Goal: Navigation & Orientation: Find specific page/section

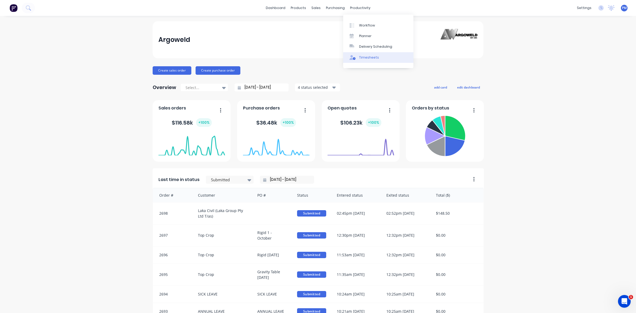
click at [366, 56] on div "Timesheets" at bounding box center [369, 57] width 20 height 5
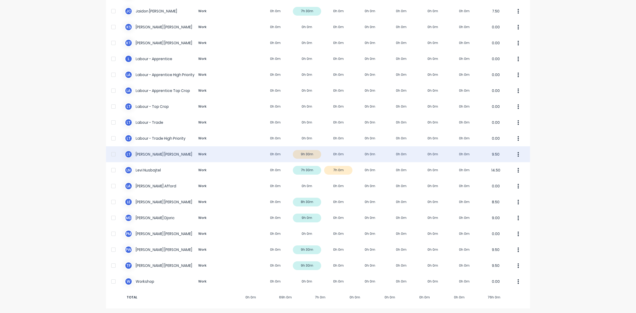
scroll to position [100, 0]
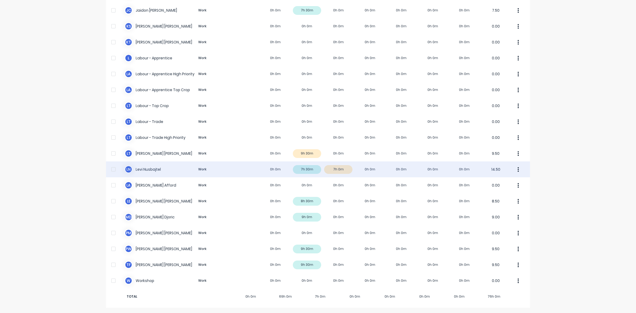
click at [341, 170] on div "[PERSON_NAME] Work 0h 0m 7h 30m 7h 0m 0h 0m 0h 0m 0h 0m 0h 0m 14.50" at bounding box center [318, 169] width 424 height 16
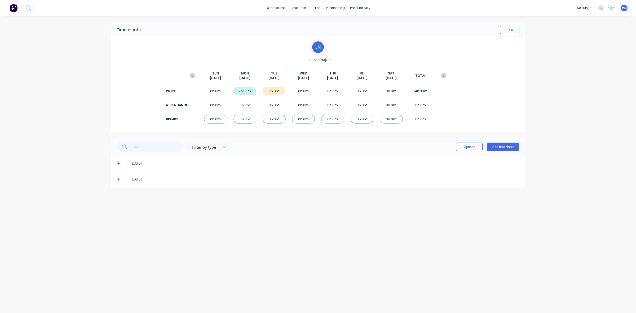
click at [118, 179] on icon at bounding box center [118, 179] width 3 height 3
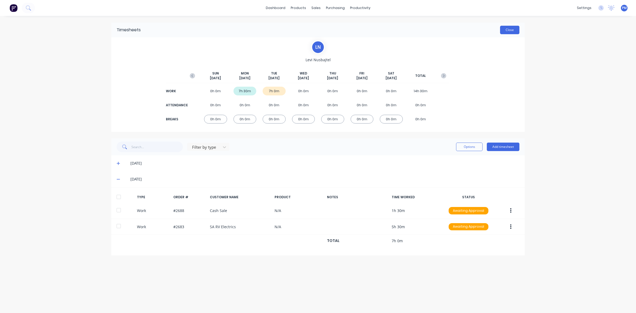
click at [512, 31] on button "Close" at bounding box center [509, 30] width 19 height 8
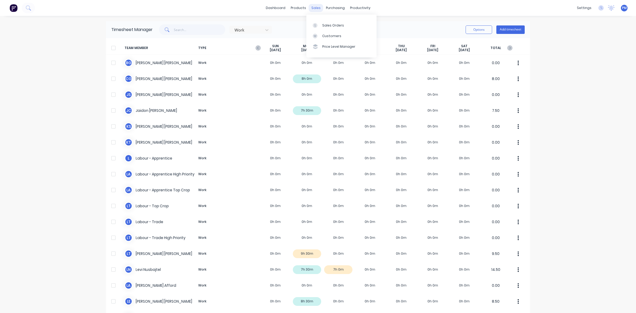
click at [314, 8] on div "sales" at bounding box center [316, 8] width 15 height 8
click at [326, 22] on link "Sales Orders" at bounding box center [341, 25] width 70 height 11
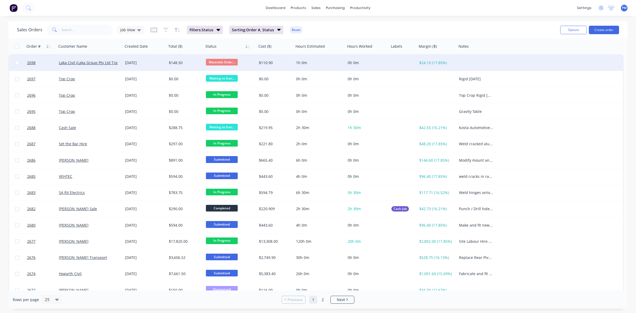
click at [158, 64] on div "[DATE]" at bounding box center [144, 62] width 39 height 5
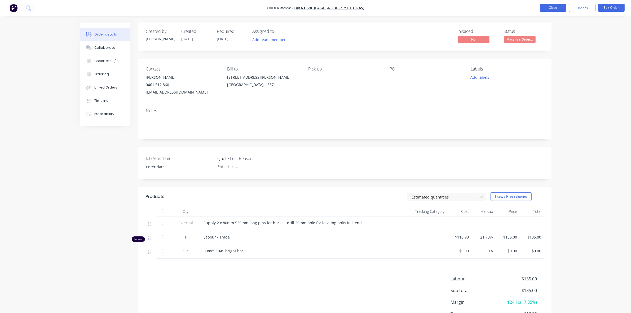
click at [551, 8] on button "Close" at bounding box center [553, 8] width 27 height 8
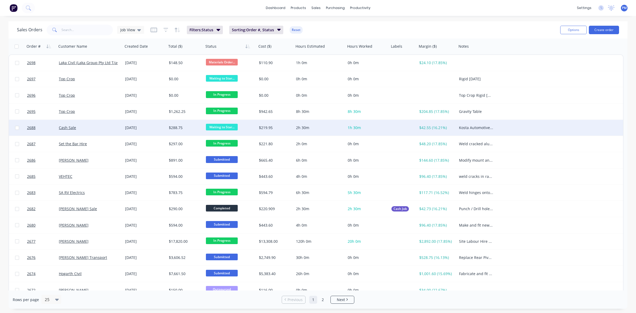
click at [213, 126] on span "Waiting to Star..." at bounding box center [222, 127] width 32 height 7
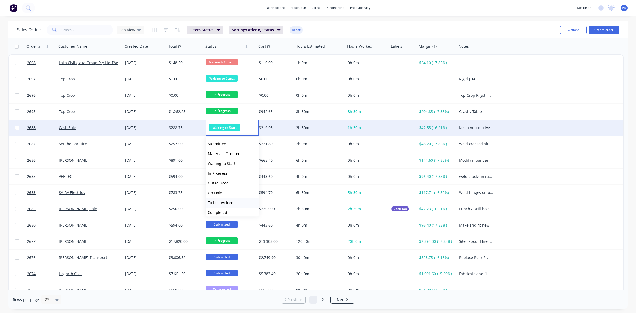
click at [227, 203] on span "To be Invoiced" at bounding box center [221, 202] width 26 height 5
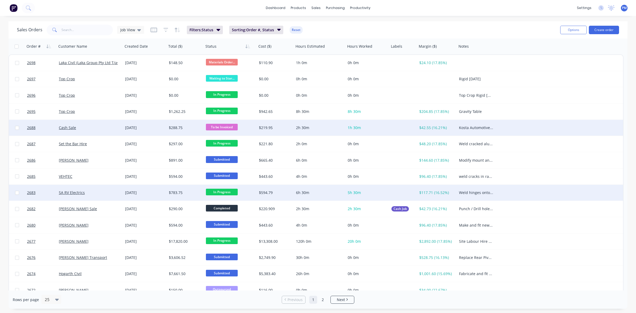
click at [103, 194] on div "SA RV Electrics" at bounding box center [88, 192] width 59 height 5
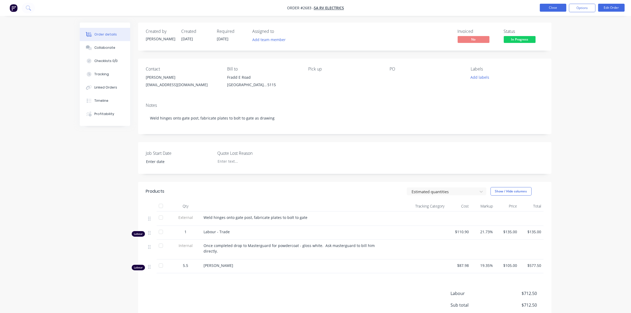
click at [549, 7] on button "Close" at bounding box center [553, 8] width 27 height 8
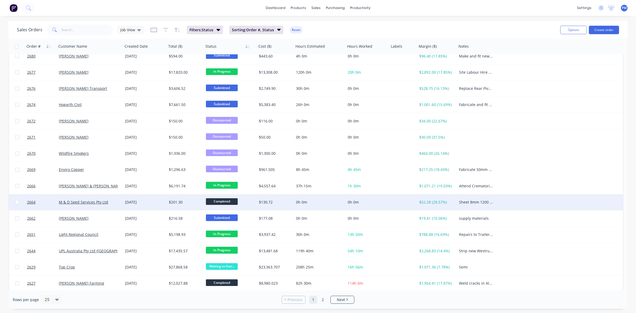
scroll to position [170, 0]
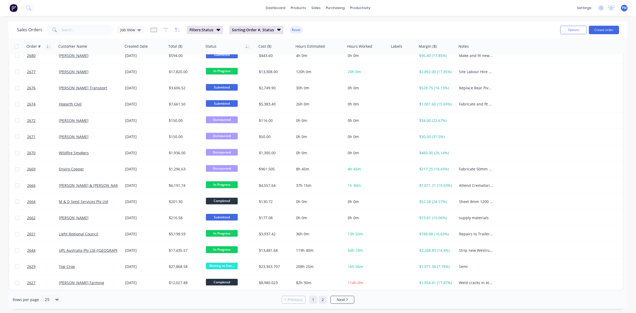
click at [321, 299] on link "2" at bounding box center [323, 300] width 8 height 8
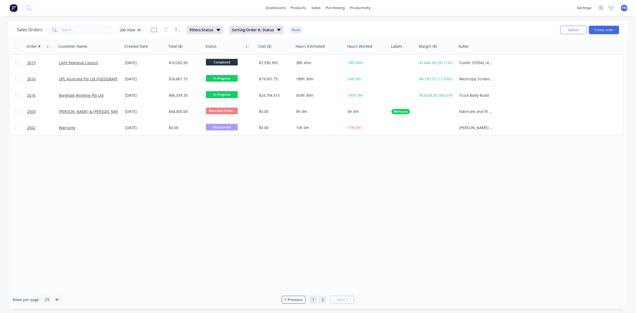
click at [311, 298] on link "1" at bounding box center [313, 300] width 8 height 8
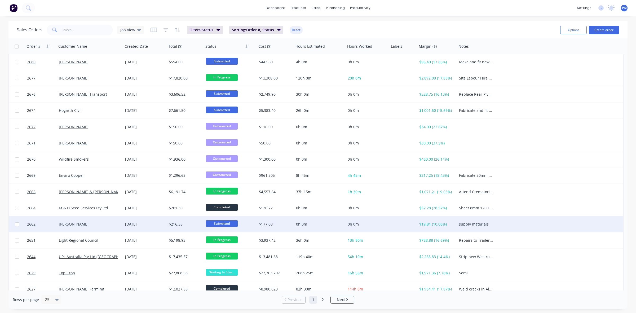
scroll to position [170, 0]
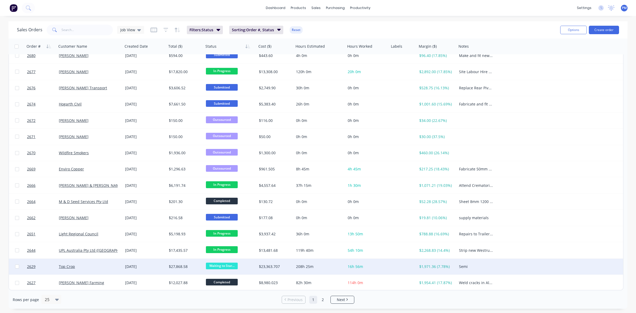
click at [219, 266] on span "Waiting to Star..." at bounding box center [222, 266] width 32 height 7
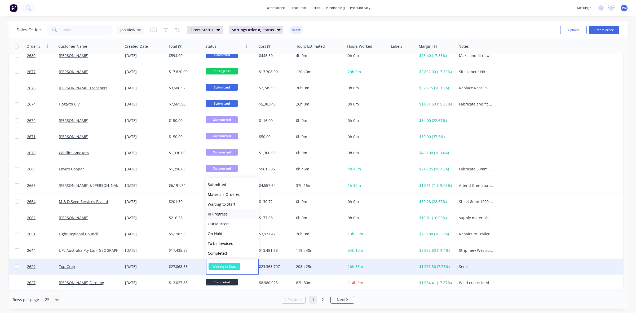
click at [220, 215] on span "In Progress" at bounding box center [218, 213] width 20 height 5
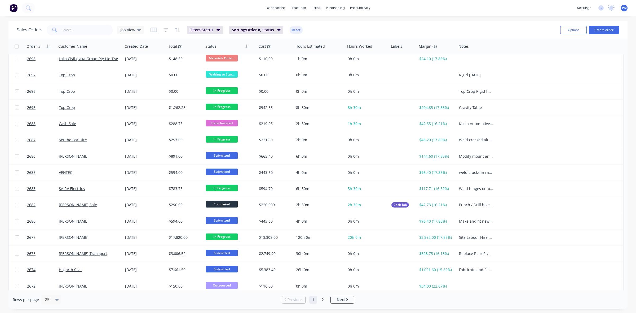
scroll to position [0, 0]
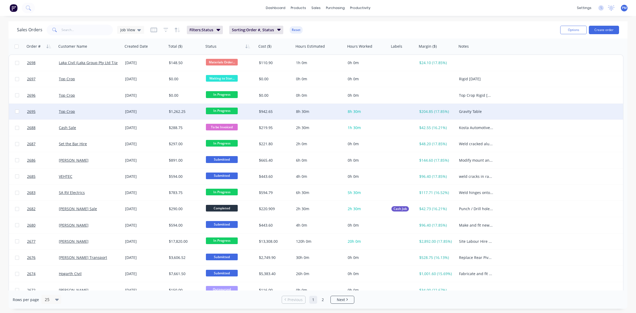
click at [103, 111] on div "Top Crop" at bounding box center [88, 111] width 59 height 5
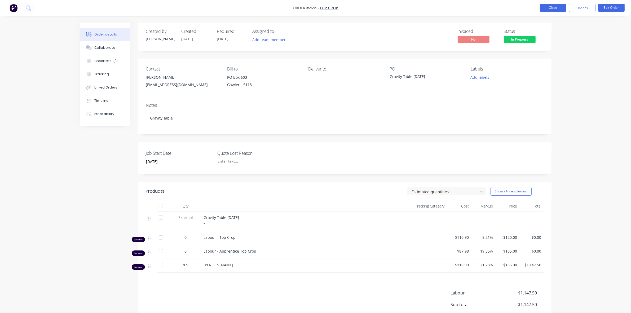
click at [554, 6] on button "Close" at bounding box center [553, 8] width 27 height 8
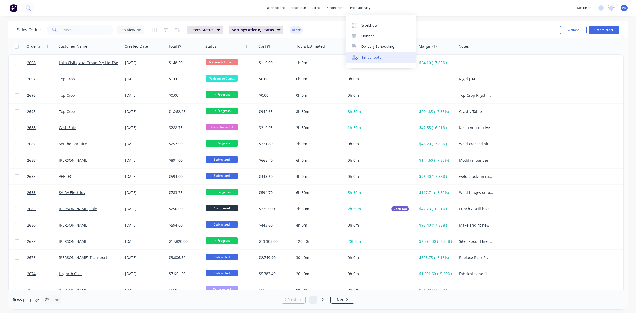
click at [361, 56] on div "Timesheets" at bounding box center [371, 57] width 20 height 5
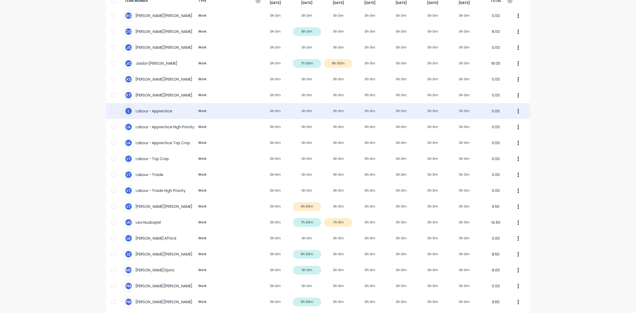
scroll to position [100, 0]
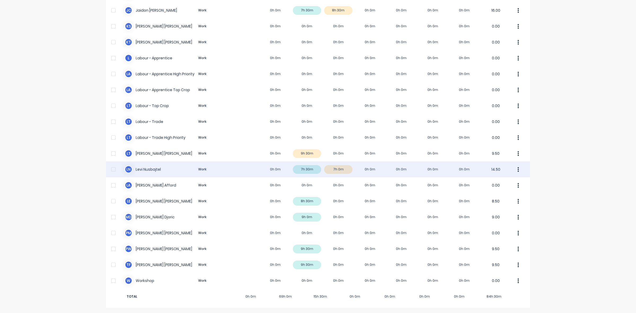
click at [341, 170] on div "[PERSON_NAME] Work 0h 0m 7h 30m 7h 0m 0h 0m 0h 0m 0h 0m 0h 0m 14.50" at bounding box center [318, 169] width 424 height 16
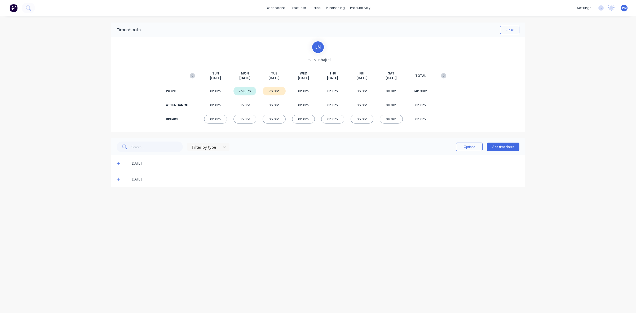
click at [119, 179] on icon at bounding box center [118, 179] width 3 height 3
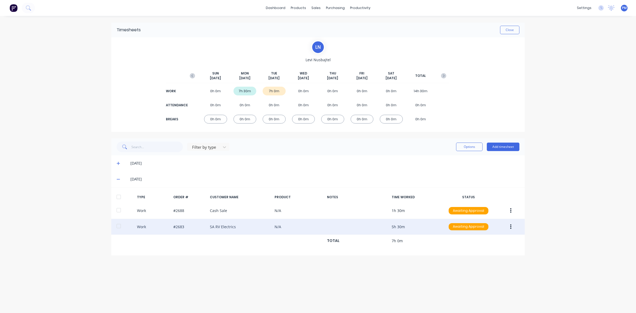
click at [511, 228] on icon "button" at bounding box center [510, 227] width 1 height 6
click at [484, 209] on div "Edit" at bounding box center [491, 207] width 41 height 8
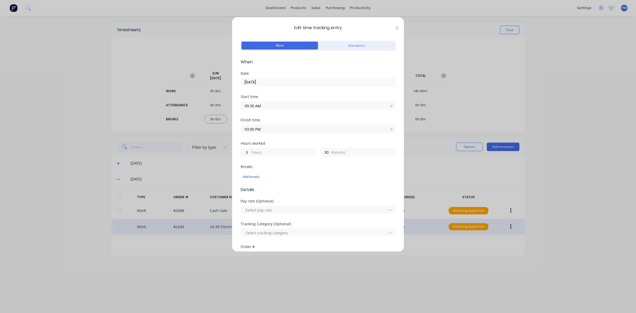
click at [395, 28] on icon at bounding box center [396, 28] width 3 height 4
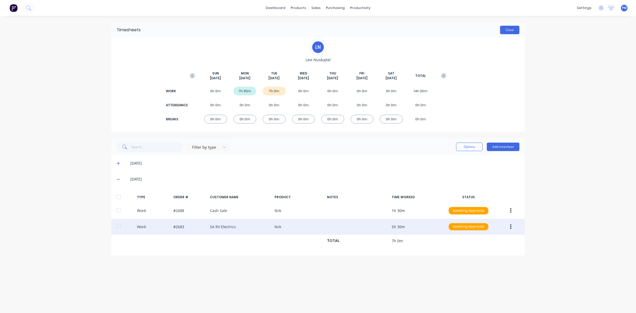
click at [511, 29] on button "Close" at bounding box center [509, 30] width 19 height 8
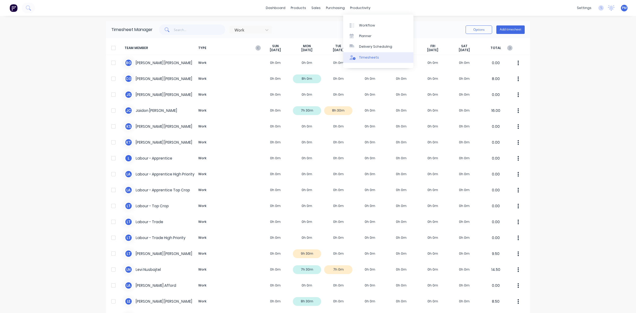
click at [368, 57] on div "Timesheets" at bounding box center [369, 57] width 20 height 5
click at [360, 32] on link "Planner" at bounding box center [378, 36] width 70 height 11
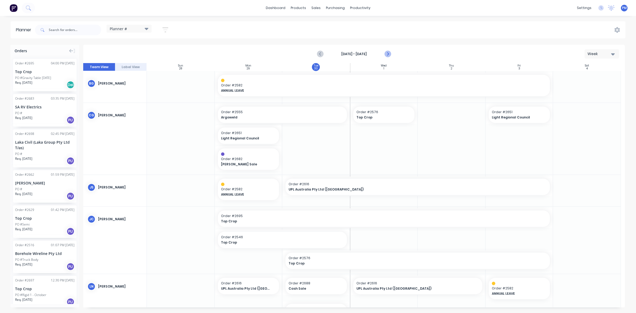
click at [389, 55] on icon "Next page" at bounding box center [387, 54] width 6 height 6
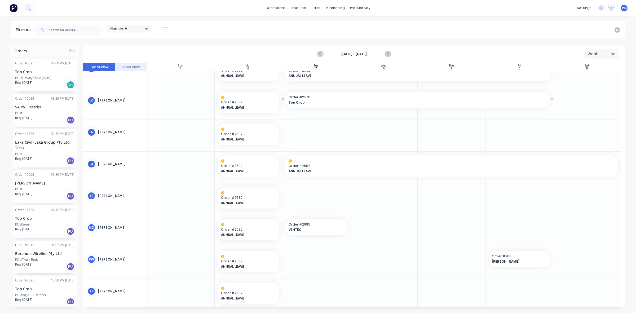
scroll to position [85, 0]
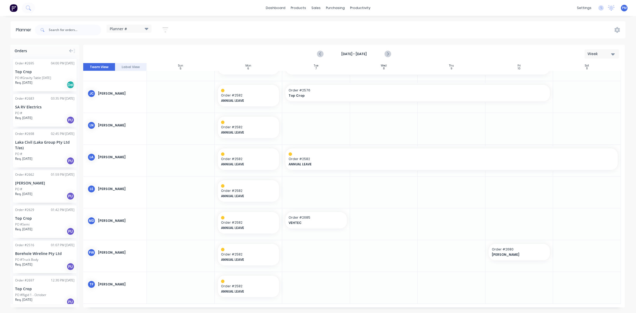
click at [306, 123] on div at bounding box center [316, 129] width 68 height 32
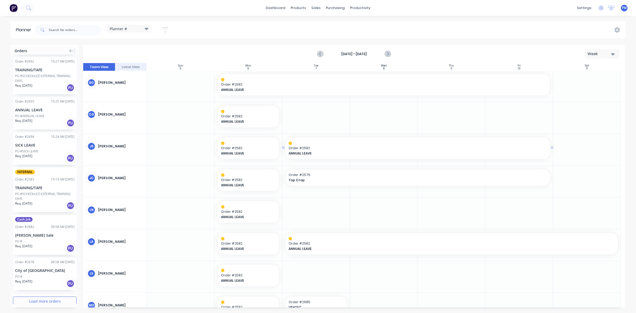
scroll to position [0, 0]
click at [387, 54] on icon "Next page" at bounding box center [387, 54] width 6 height 6
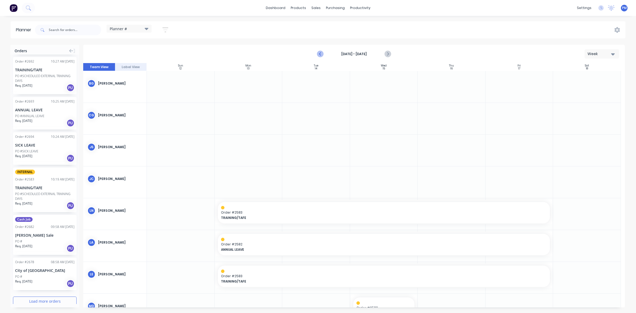
click at [319, 52] on icon "Previous page" at bounding box center [320, 54] width 6 height 6
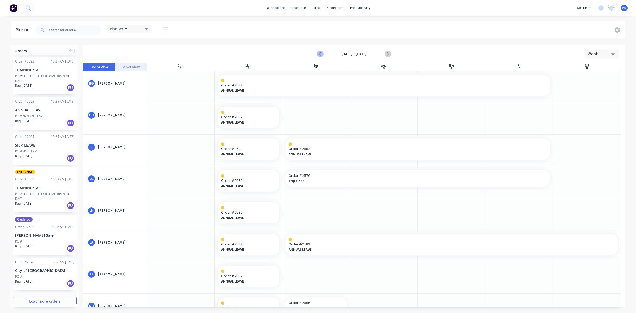
click at [322, 54] on icon "Previous page" at bounding box center [320, 54] width 6 height 6
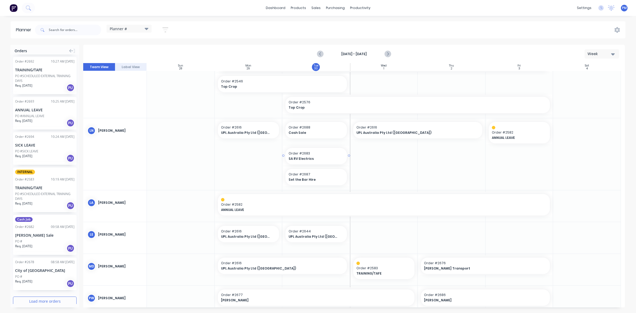
scroll to position [166, 0]
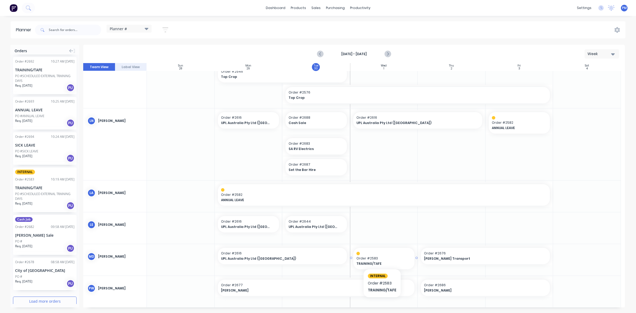
click at [382, 257] on span "Order # 2583" at bounding box center [383, 258] width 55 height 5
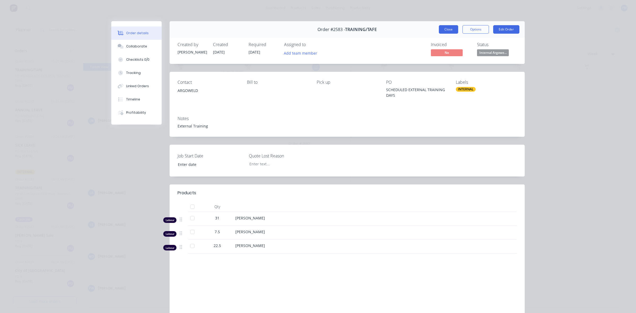
click at [450, 29] on button "Close" at bounding box center [448, 29] width 19 height 8
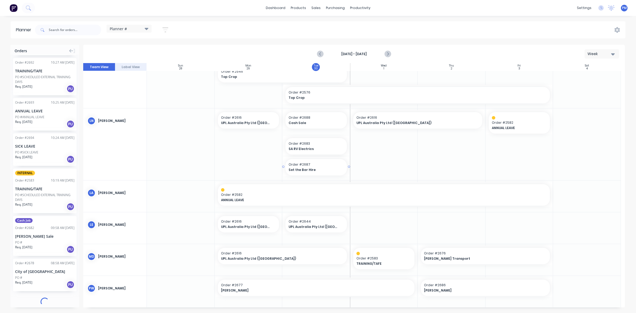
scroll to position [506, 0]
click at [388, 54] on icon "Next page" at bounding box center [387, 54] width 2 height 4
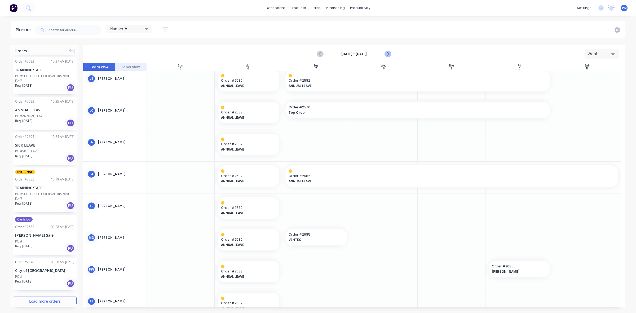
click at [389, 52] on icon "Next page" at bounding box center [387, 54] width 6 height 6
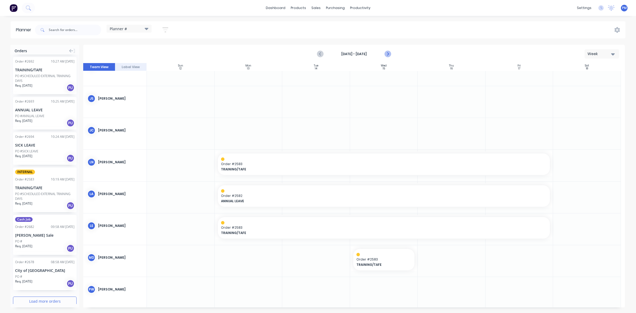
click at [389, 52] on icon "Next page" at bounding box center [387, 54] width 6 height 6
click at [320, 54] on icon "Previous page" at bounding box center [320, 54] width 2 height 4
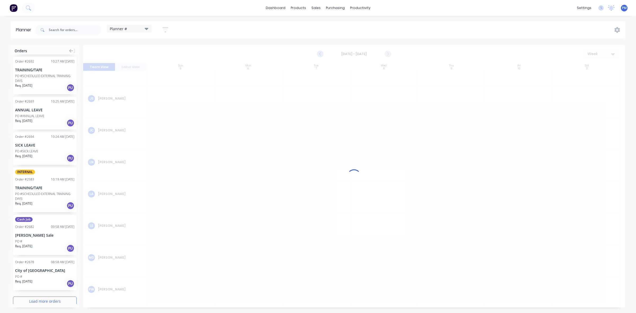
scroll to position [68, 0]
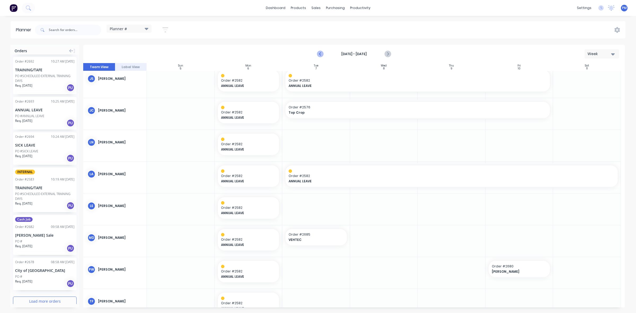
click at [320, 54] on icon "Previous page" at bounding box center [320, 54] width 2 height 4
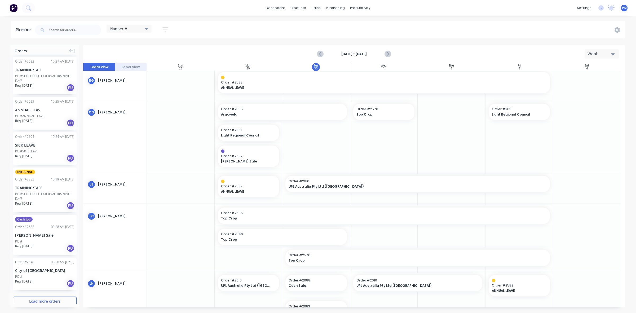
scroll to position [0, 0]
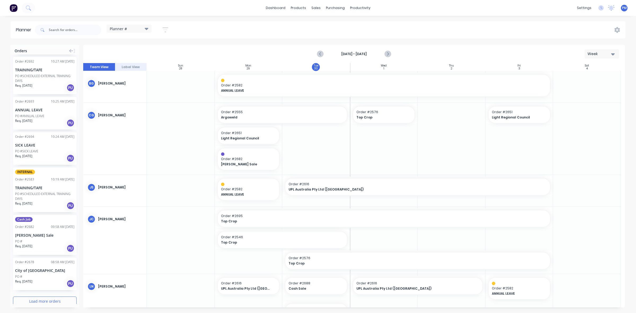
click at [47, 268] on div "City of [GEOGRAPHIC_DATA]" at bounding box center [44, 271] width 59 height 6
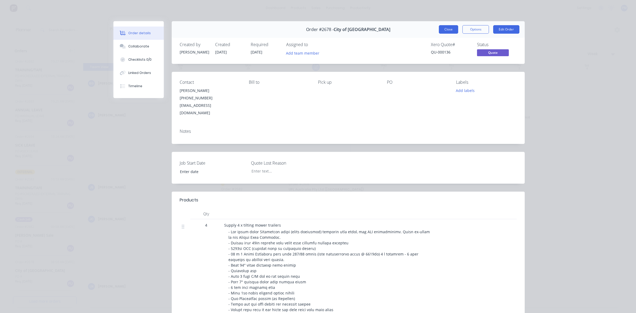
click at [447, 27] on button "Close" at bounding box center [448, 29] width 19 height 8
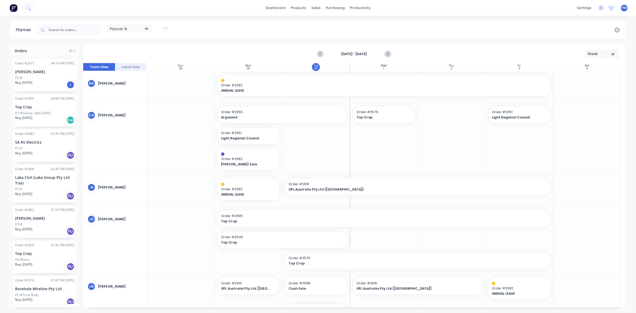
click at [67, 84] on div "I" at bounding box center [71, 85] width 8 height 8
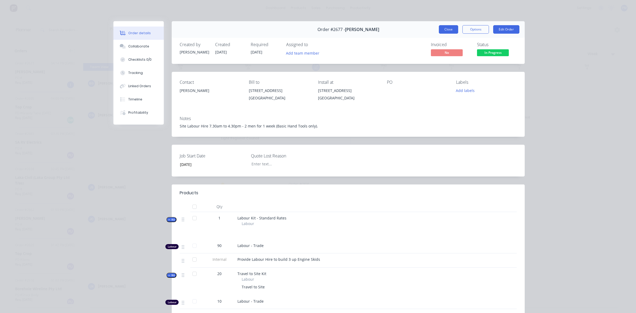
click at [442, 29] on button "Close" at bounding box center [448, 29] width 19 height 8
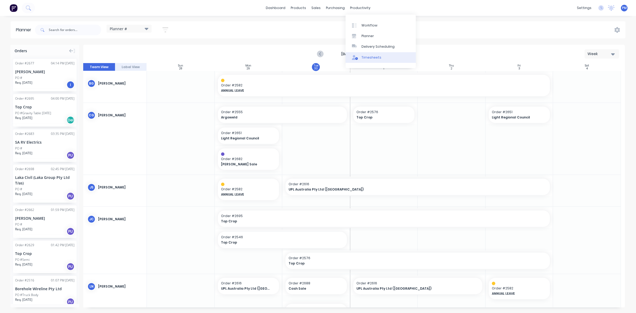
click at [367, 57] on div "Timesheets" at bounding box center [371, 57] width 20 height 5
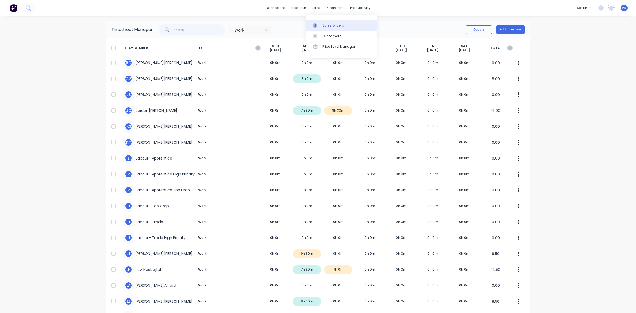
click at [322, 21] on link "Sales Orders" at bounding box center [341, 25] width 70 height 11
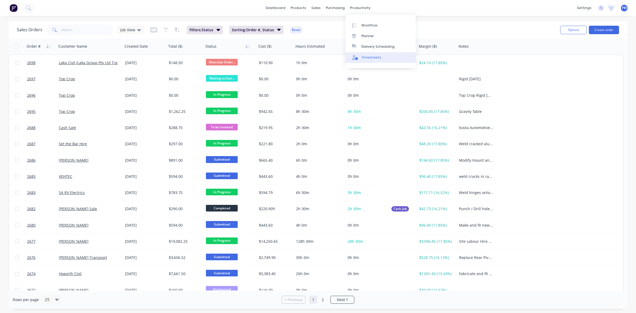
click at [370, 57] on div "Timesheets" at bounding box center [371, 57] width 20 height 5
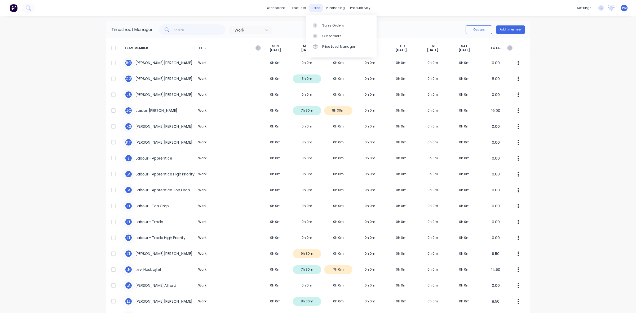
click at [314, 6] on div "sales" at bounding box center [316, 8] width 15 height 8
